Goal: Task Accomplishment & Management: Complete application form

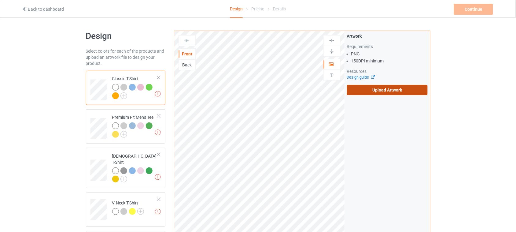
click at [401, 94] on label "Upload Artwork" at bounding box center [387, 90] width 81 height 10
click at [0, 0] on input "Upload Artwork" at bounding box center [0, 0] width 0 height 0
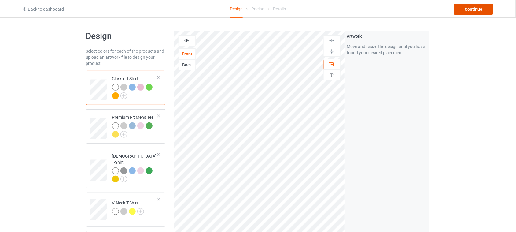
click at [478, 13] on div "Continue" at bounding box center [473, 9] width 39 height 11
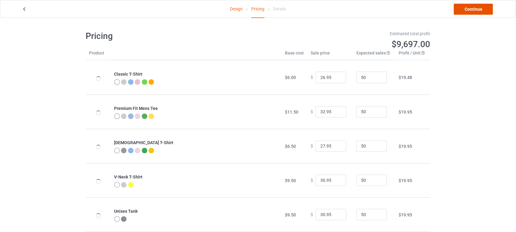
click at [477, 11] on link "Continue" at bounding box center [473, 9] width 39 height 11
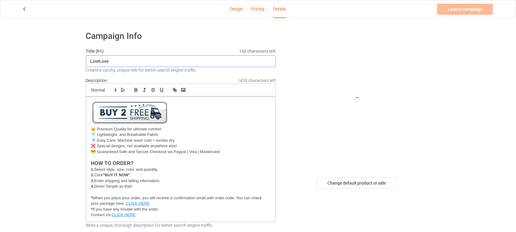
drag, startPoint x: 123, startPoint y: 60, endPoint x: 37, endPoint y: 60, distance: 86.5
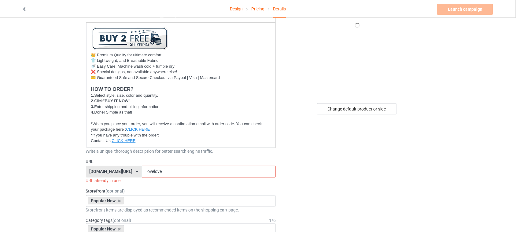
scroll to position [76, 0]
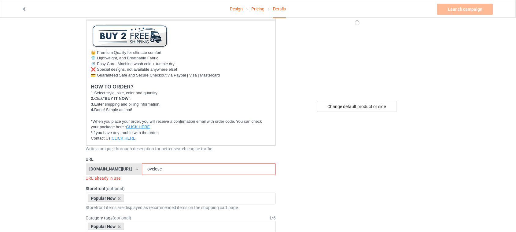
type input "I Don't Think Like You"
click at [163, 167] on input "lovelove" at bounding box center [209, 169] width 134 height 12
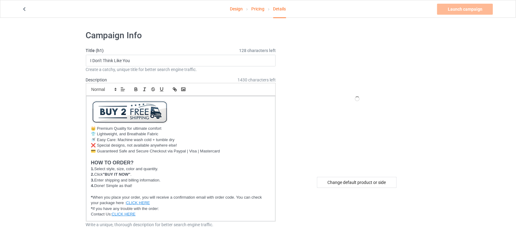
scroll to position [0, 0]
click at [152, 63] on input "I Don't Think Like You" at bounding box center [181, 61] width 190 height 12
drag, startPoint x: 103, startPoint y: 60, endPoint x: 113, endPoint y: 60, distance: 10.1
click at [113, 60] on input "I Don't Think Like You" at bounding box center [181, 61] width 190 height 12
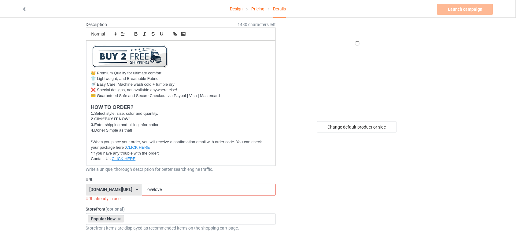
scroll to position [153, 0]
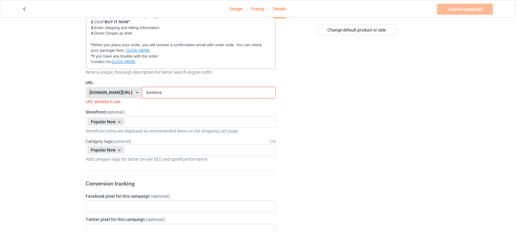
drag, startPoint x: 160, startPoint y: 90, endPoint x: 92, endPoint y: 91, distance: 67.6
click at [98, 91] on div "shirtenergy.com/ shirtenergy.com/ teechip.com/ 6273c5abfddeea00434bafb3 587d0d4…" at bounding box center [181, 93] width 190 height 12
paste input "Think"
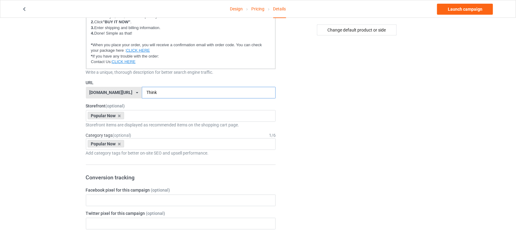
click at [142, 90] on input "Think" at bounding box center [209, 93] width 134 height 12
type input "think"
click at [371, 104] on div "Change default product or side" at bounding box center [357, 231] width 154 height 716
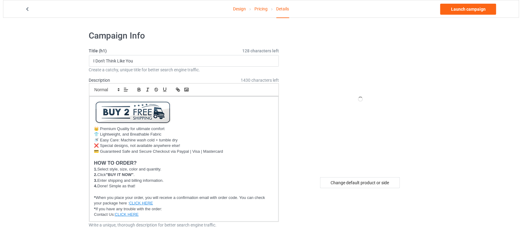
scroll to position [0, 0]
click at [459, 11] on link "Launch campaign" at bounding box center [465, 9] width 56 height 11
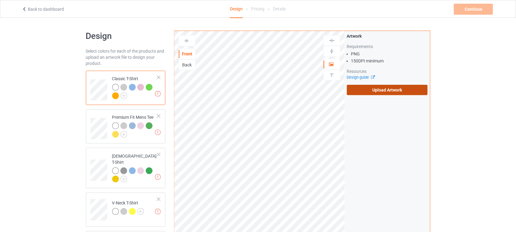
click at [390, 94] on label "Upload Artwork" at bounding box center [387, 90] width 81 height 10
click at [0, 0] on input "Upload Artwork" at bounding box center [0, 0] width 0 height 0
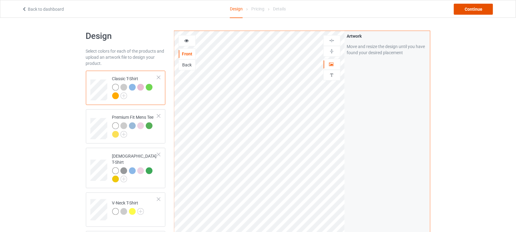
click at [473, 9] on div "Continue" at bounding box center [473, 9] width 39 height 11
